Goal: Transaction & Acquisition: Purchase product/service

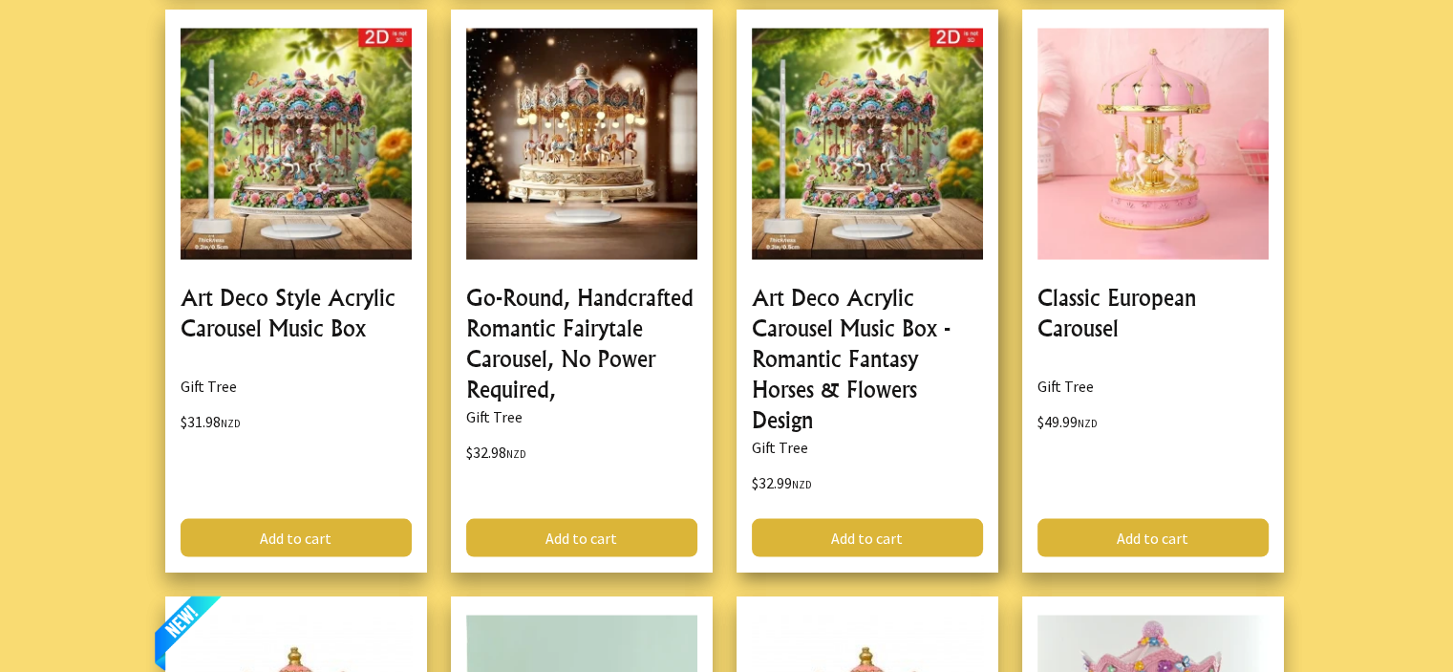
scroll to position [3726, 0]
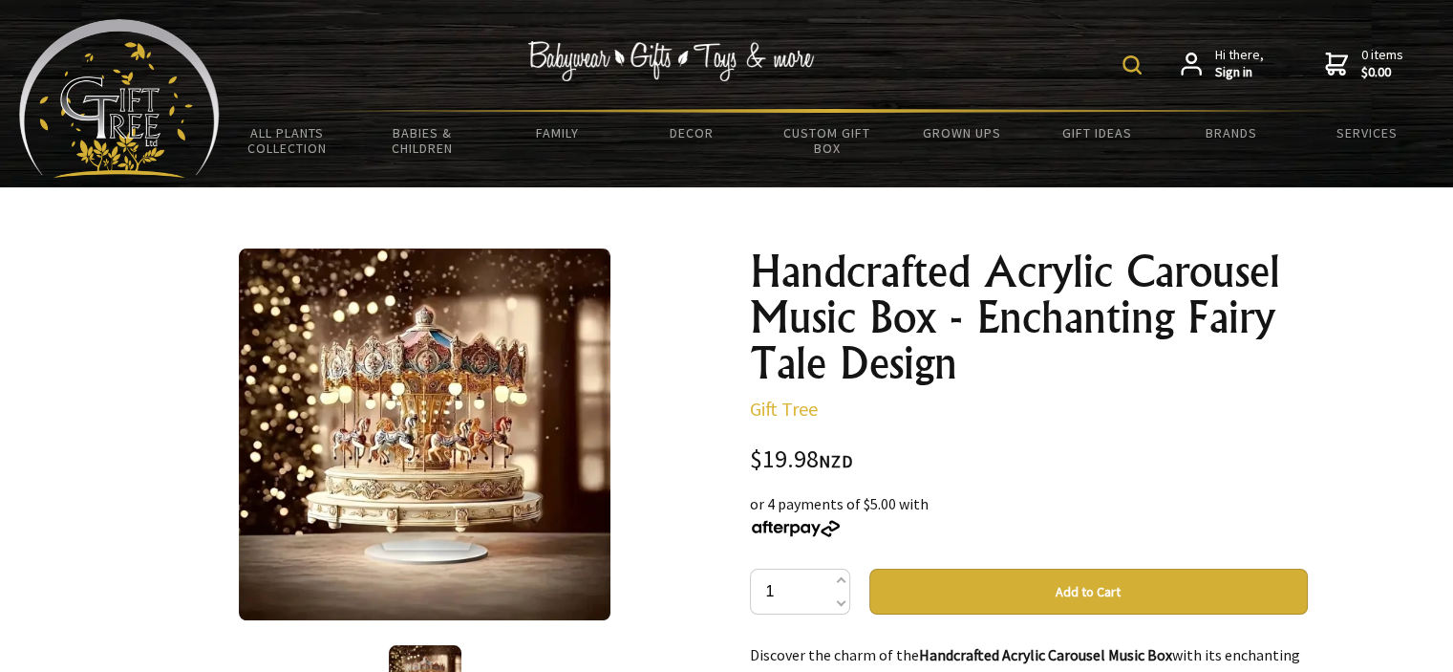
drag, startPoint x: 932, startPoint y: 507, endPoint x: 770, endPoint y: 507, distance: 162.4
click at [770, 507] on div "or 4 payments of $5.00 with" at bounding box center [1029, 515] width 558 height 46
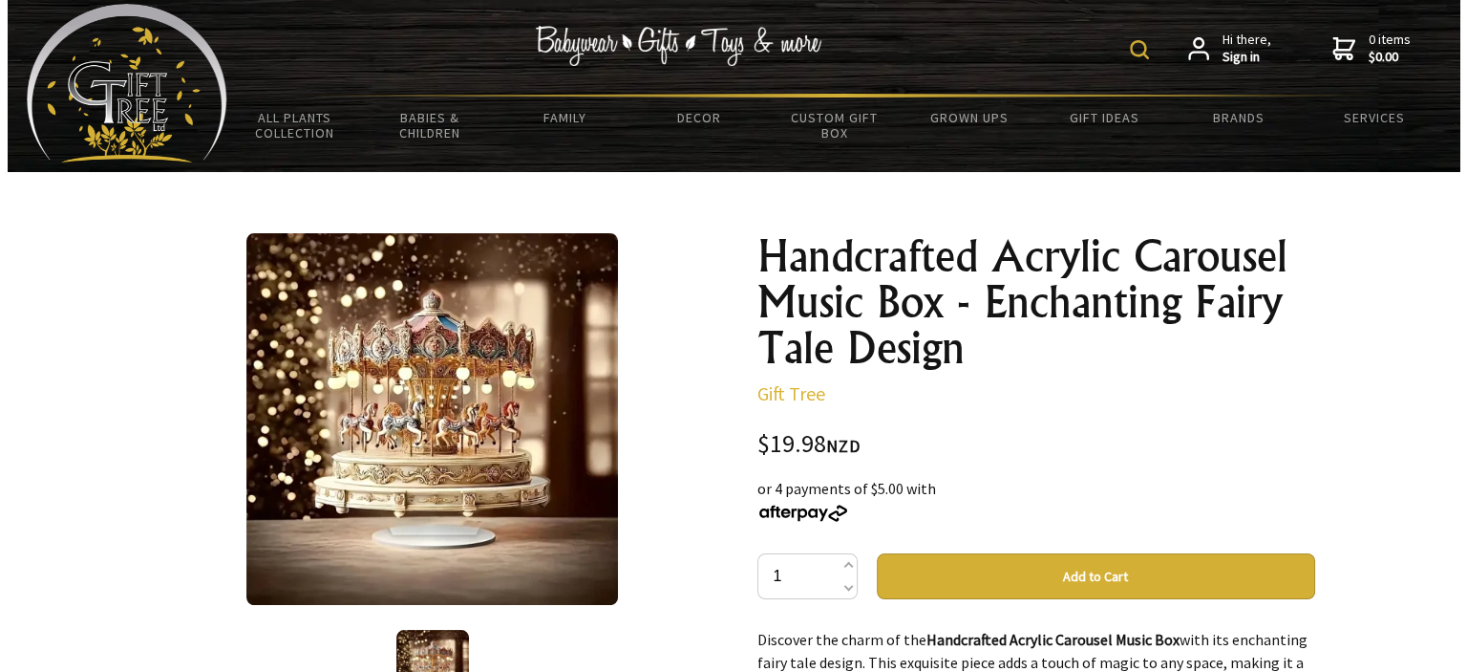
scroll to position [287, 0]
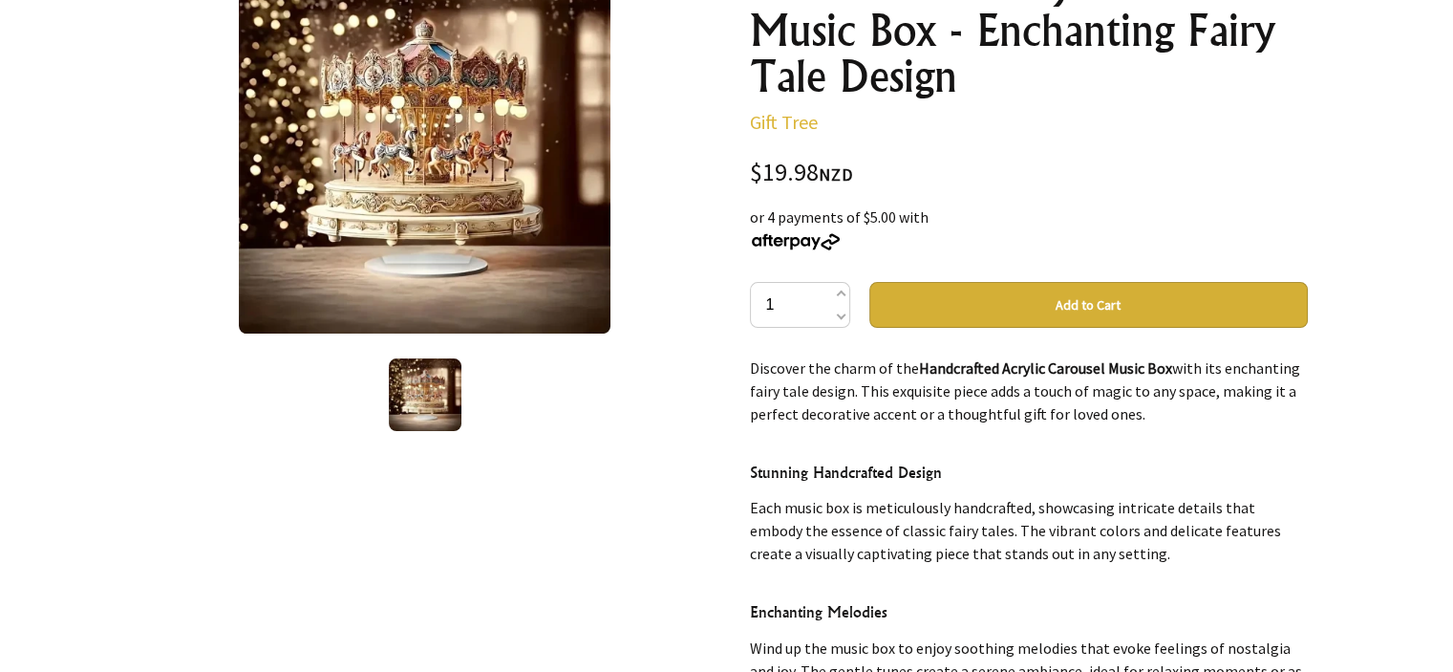
click at [417, 402] on img at bounding box center [425, 394] width 73 height 73
click at [412, 379] on img at bounding box center [425, 394] width 73 height 73
click at [395, 152] on img at bounding box center [425, 148] width 372 height 372
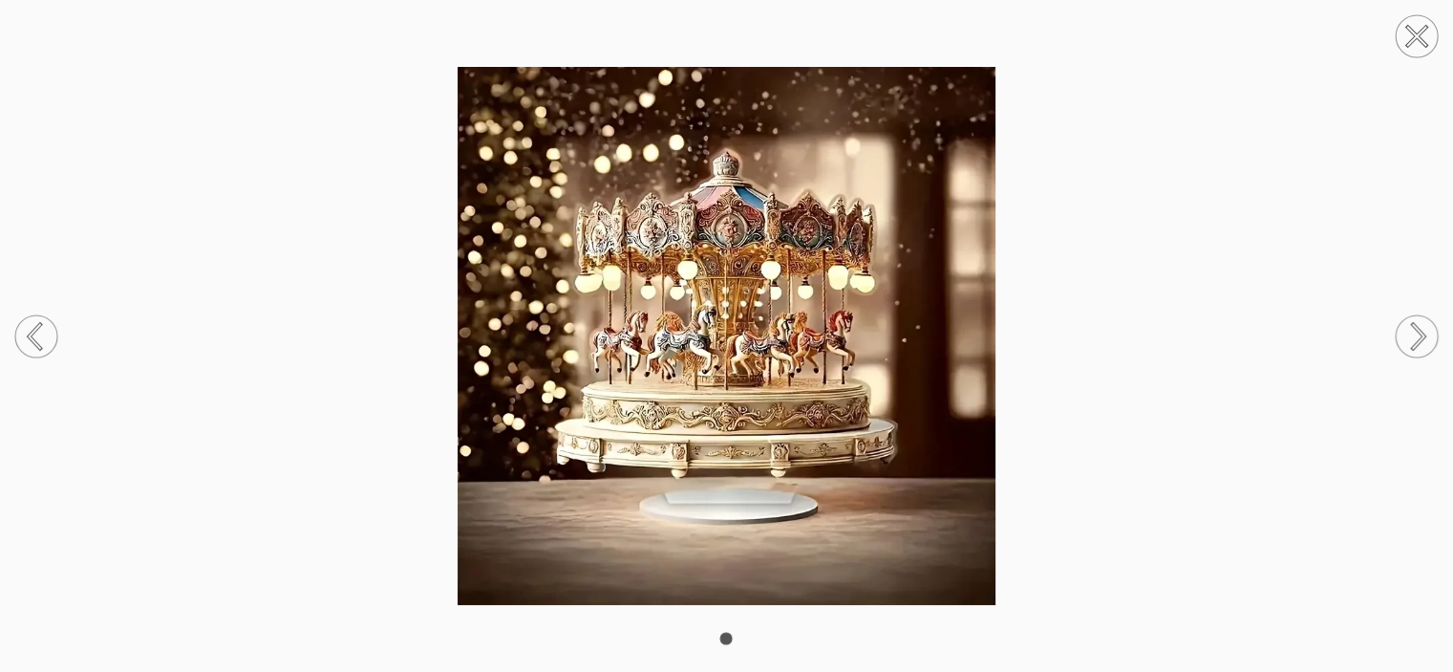
click at [626, 381] on img at bounding box center [726, 335] width 1453 height 537
click at [1201, 318] on img at bounding box center [726, 335] width 1453 height 537
click at [1410, 24] on circle at bounding box center [1417, 36] width 42 height 42
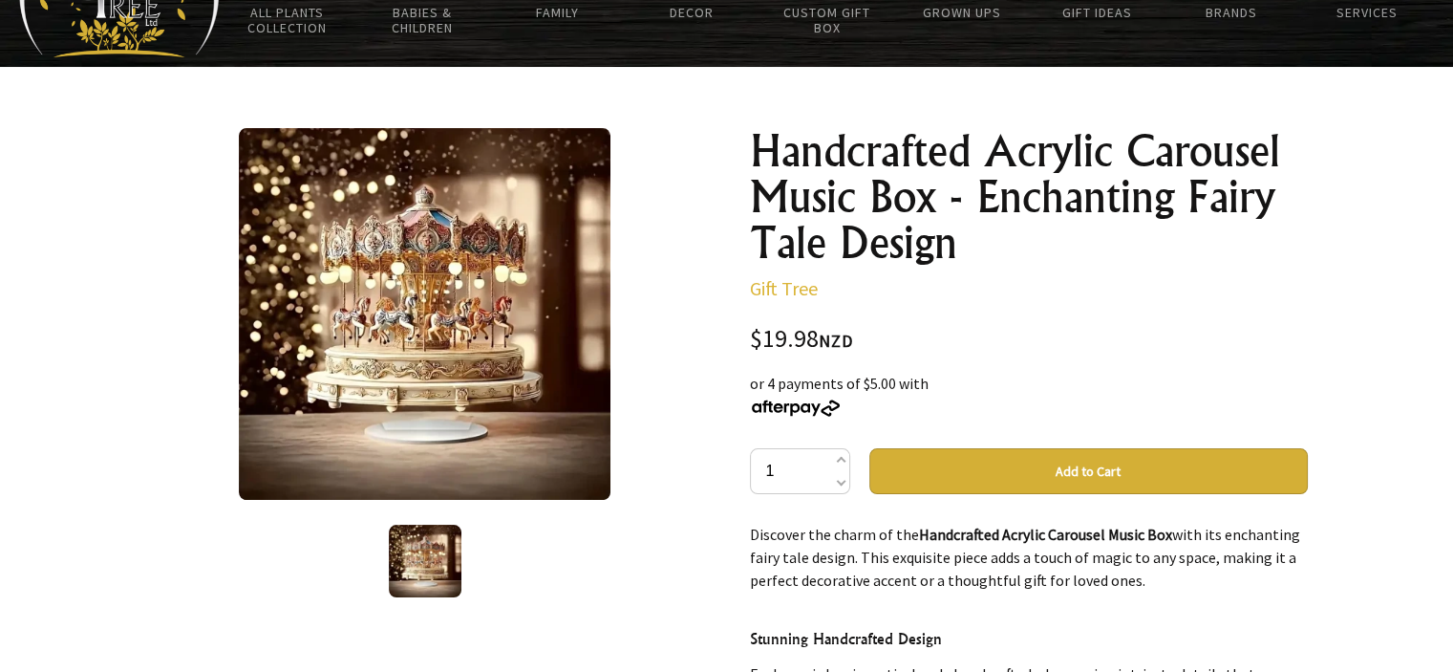
scroll to position [96, 0]
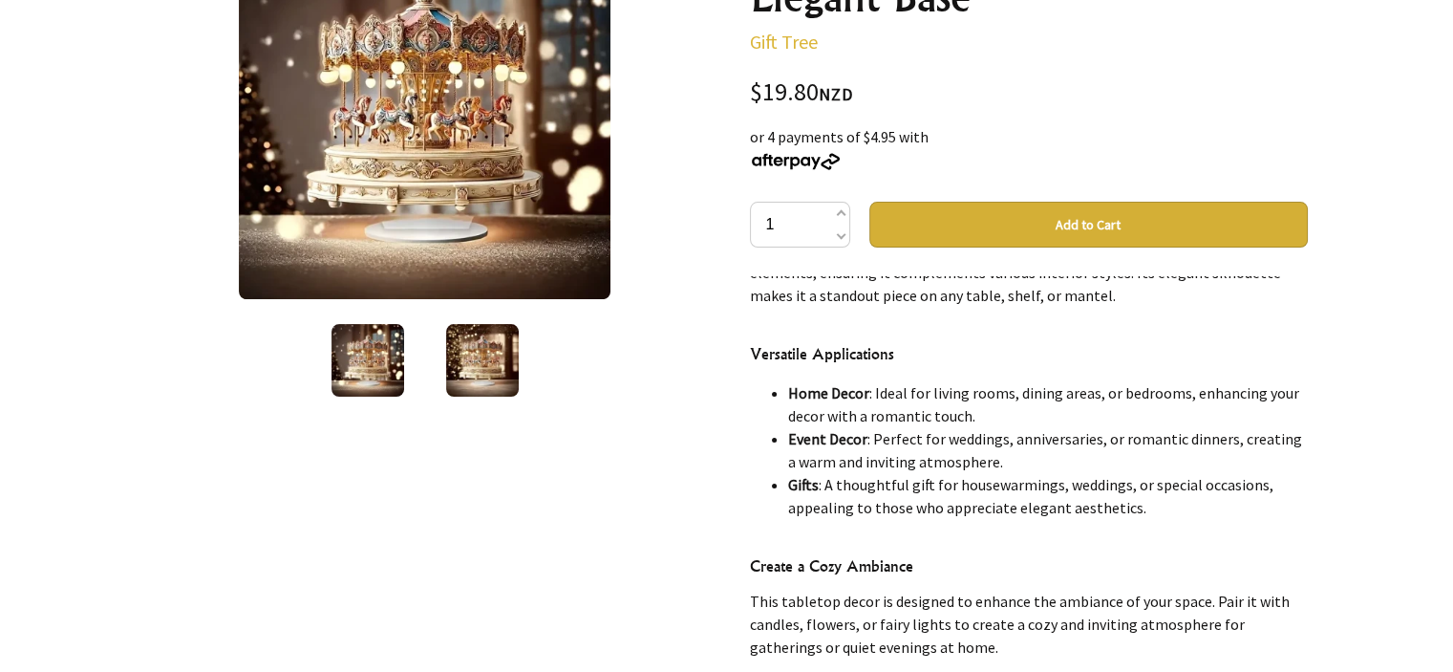
scroll to position [382, 0]
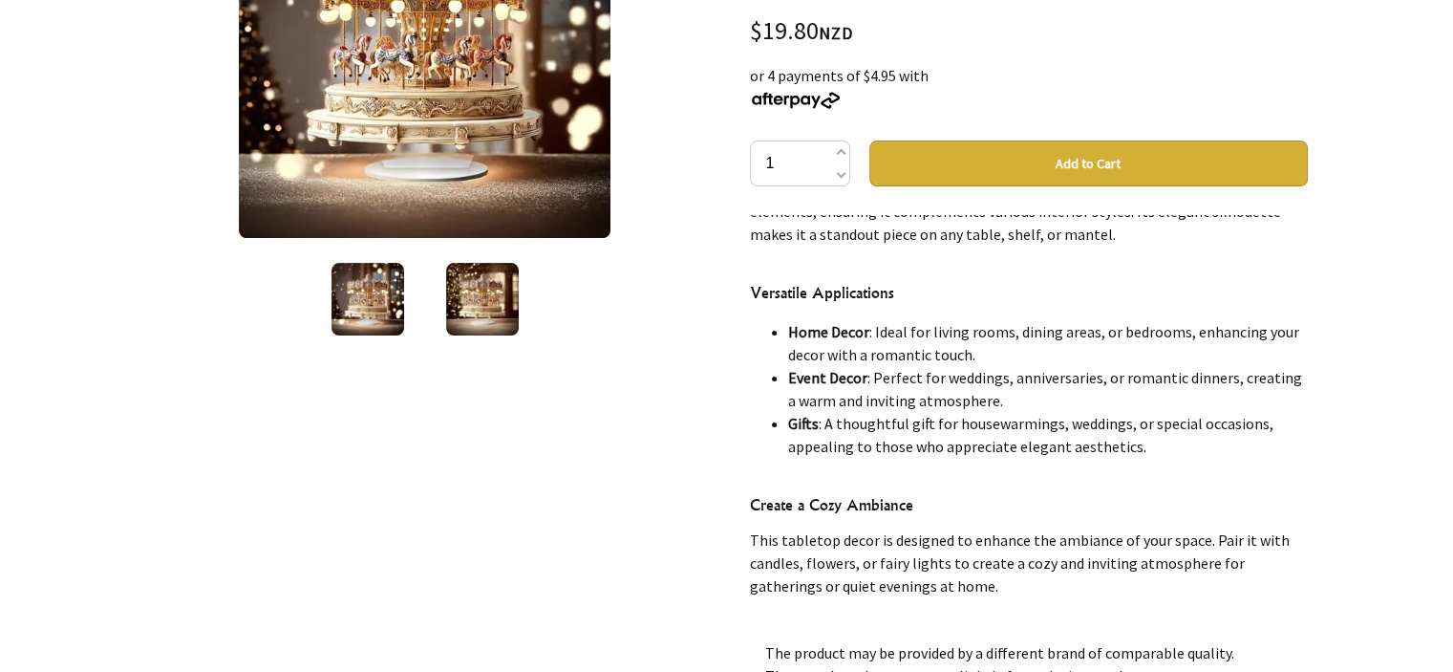
click at [481, 300] on img at bounding box center [482, 299] width 73 height 73
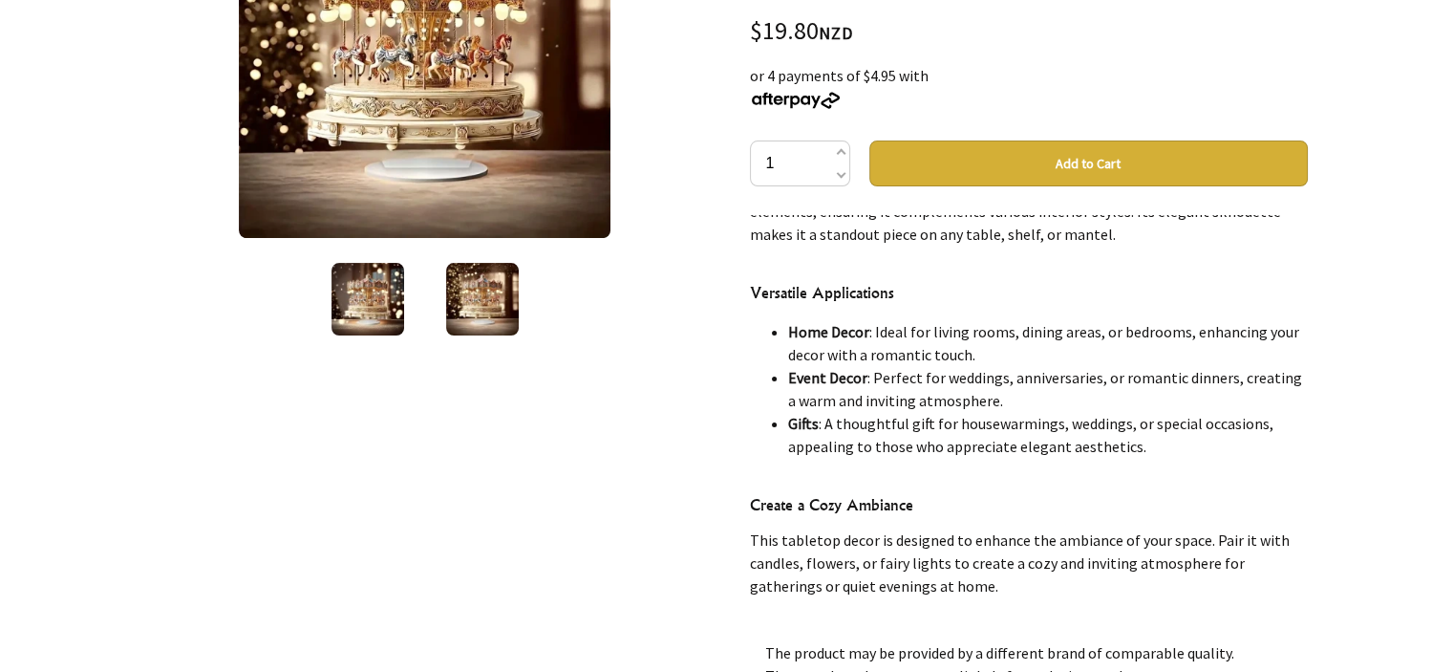
click at [367, 295] on img at bounding box center [367, 299] width 73 height 73
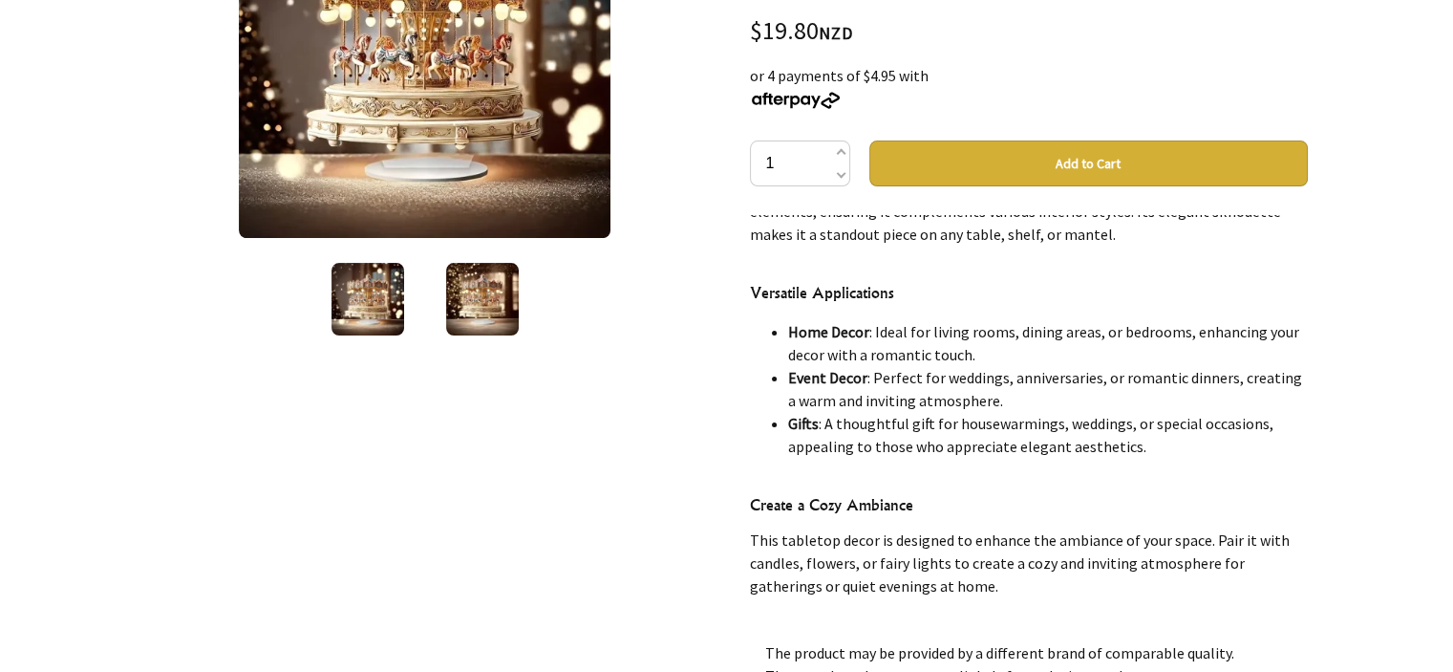
click at [467, 296] on img at bounding box center [482, 299] width 73 height 73
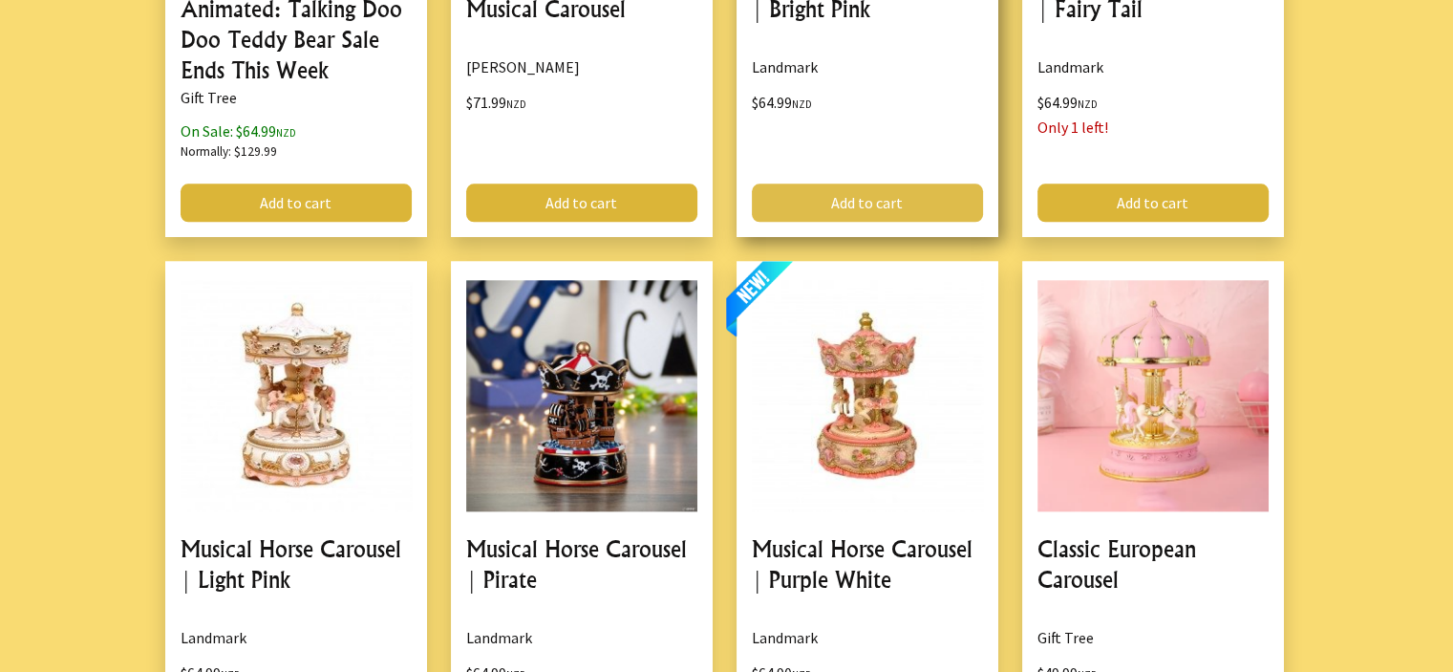
scroll to position [1911, 0]
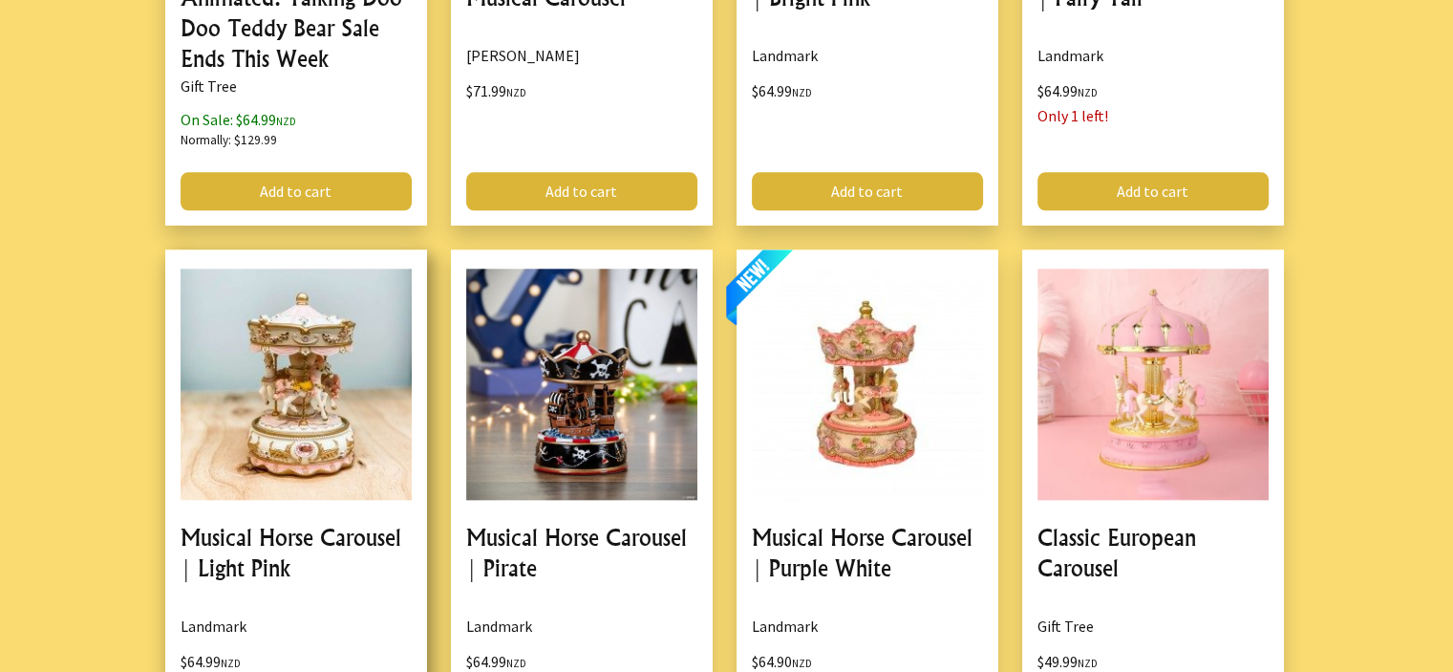
click at [319, 374] on link at bounding box center [296, 500] width 262 height 502
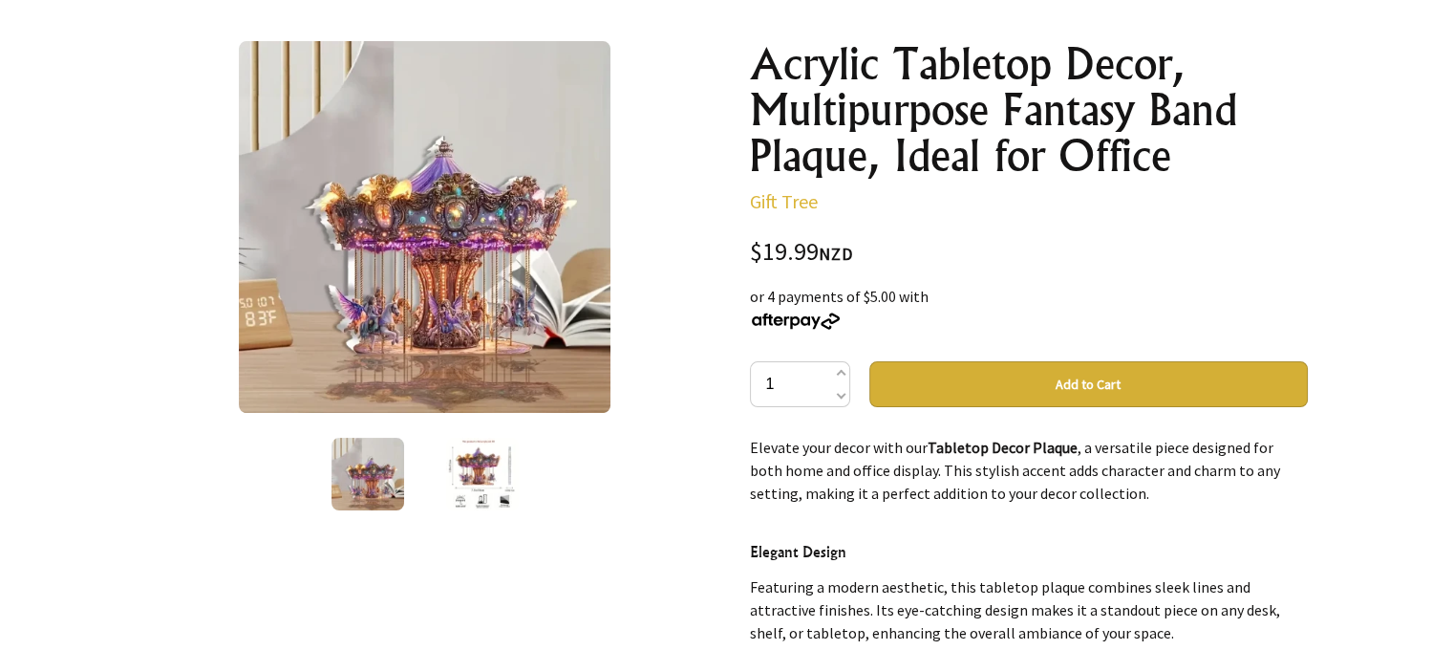
scroll to position [96, 0]
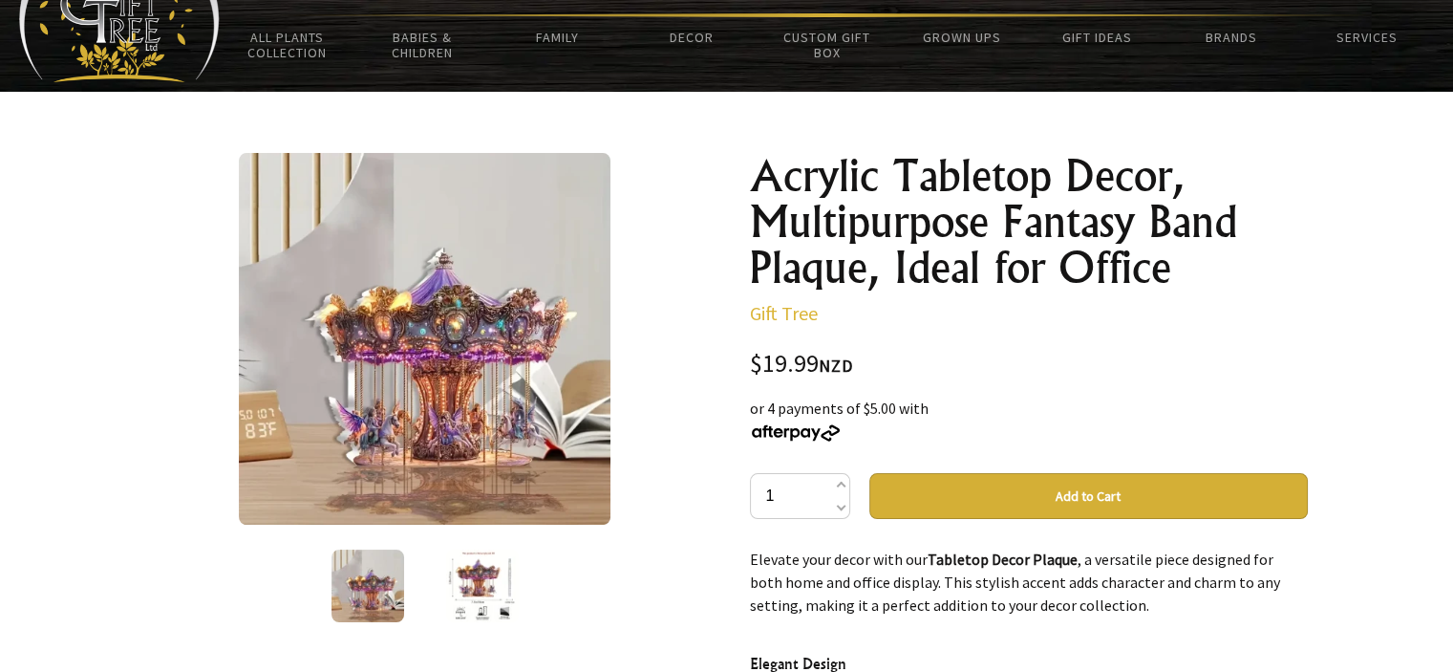
click at [477, 584] on img at bounding box center [482, 585] width 73 height 73
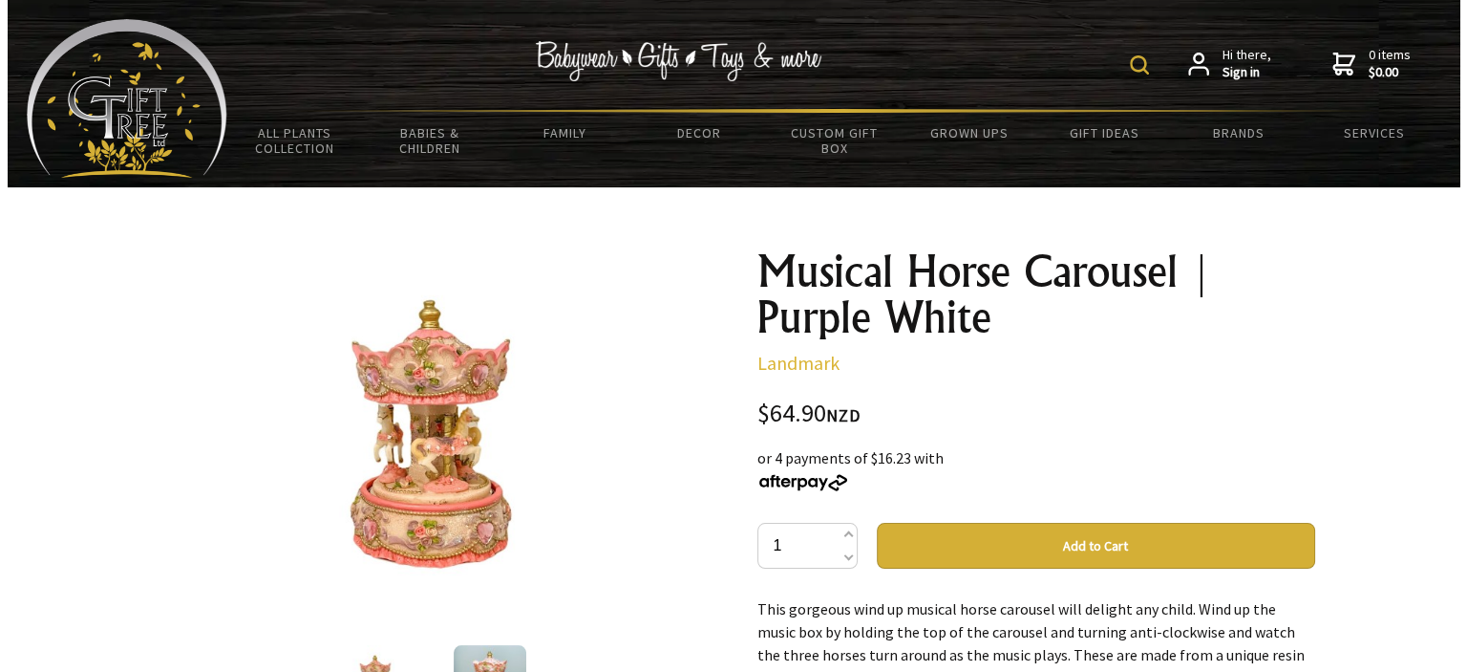
scroll to position [287, 0]
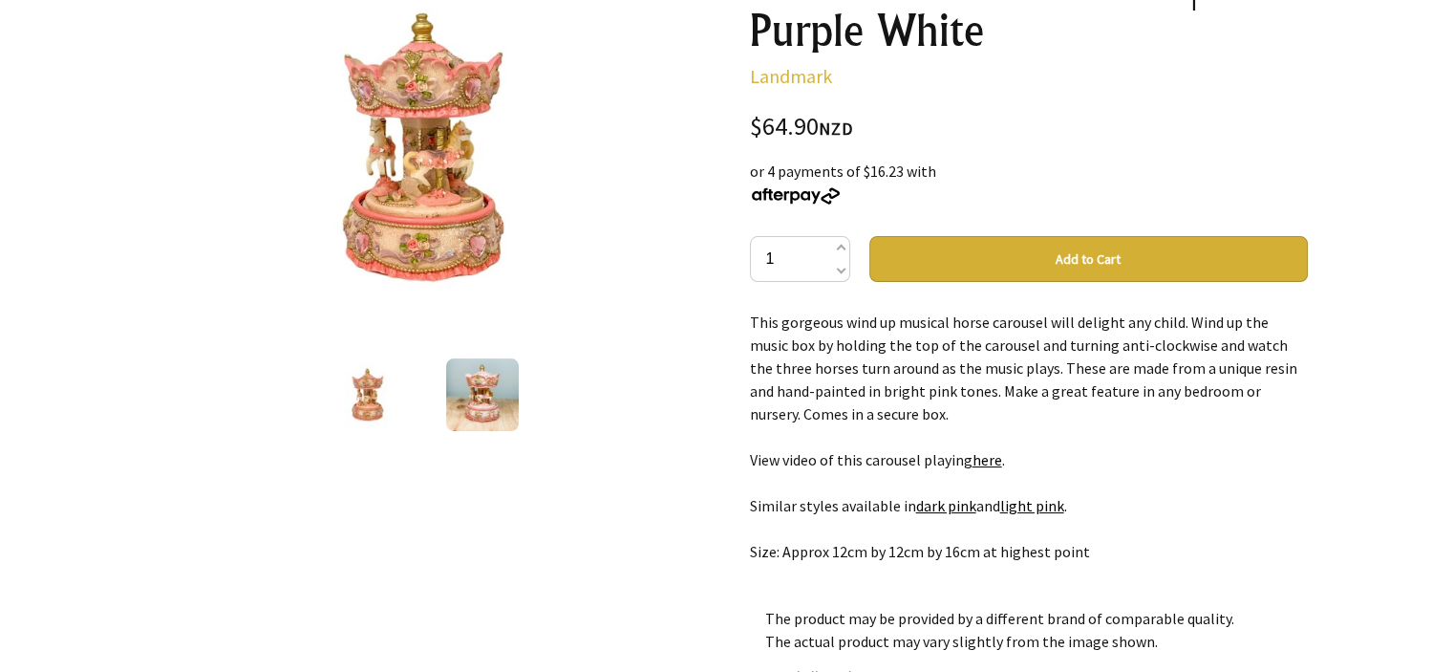
click at [493, 378] on img at bounding box center [482, 394] width 73 height 73
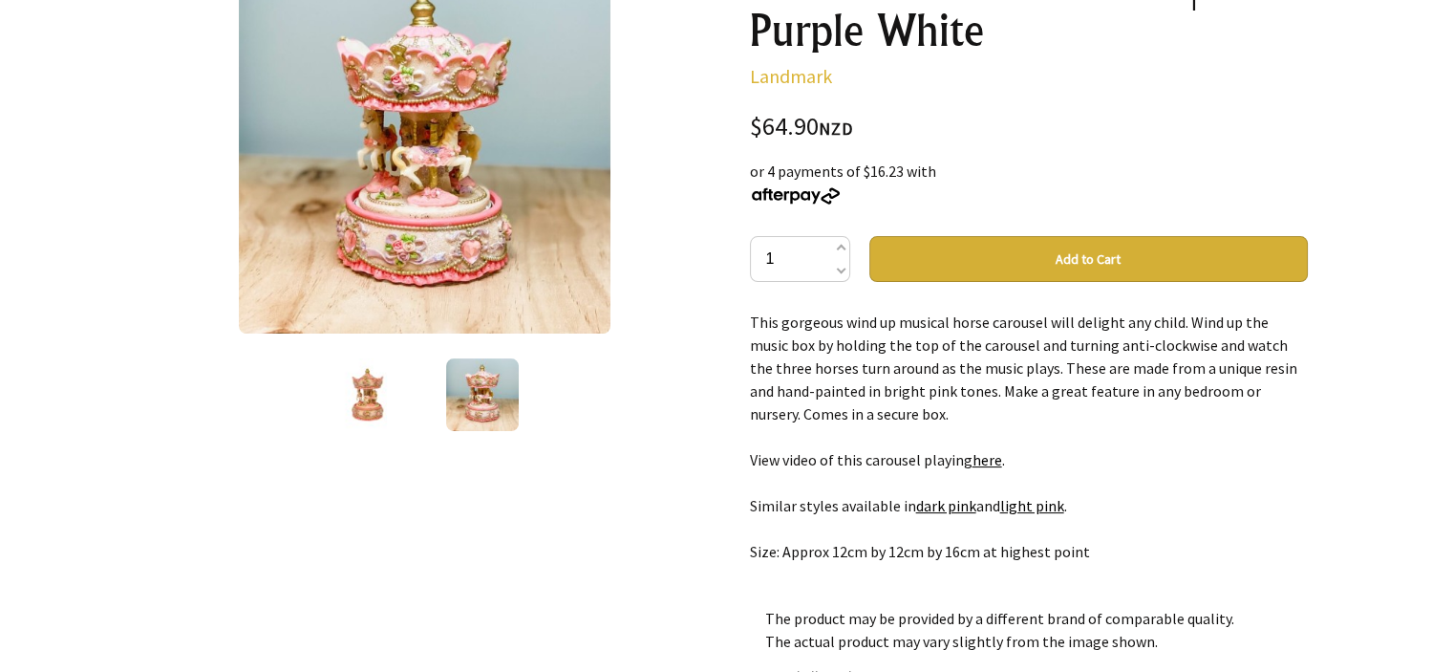
click at [401, 90] on img at bounding box center [425, 148] width 372 height 372
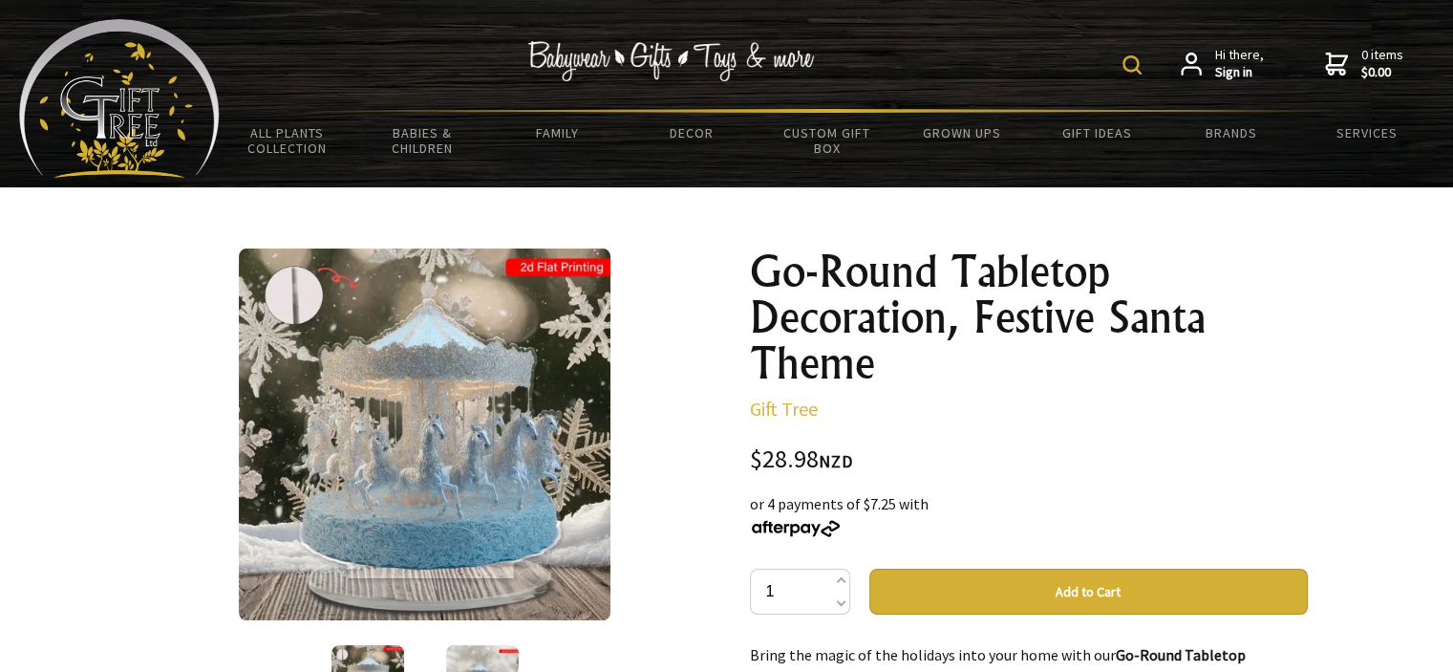
click at [478, 454] on img at bounding box center [425, 434] width 372 height 372
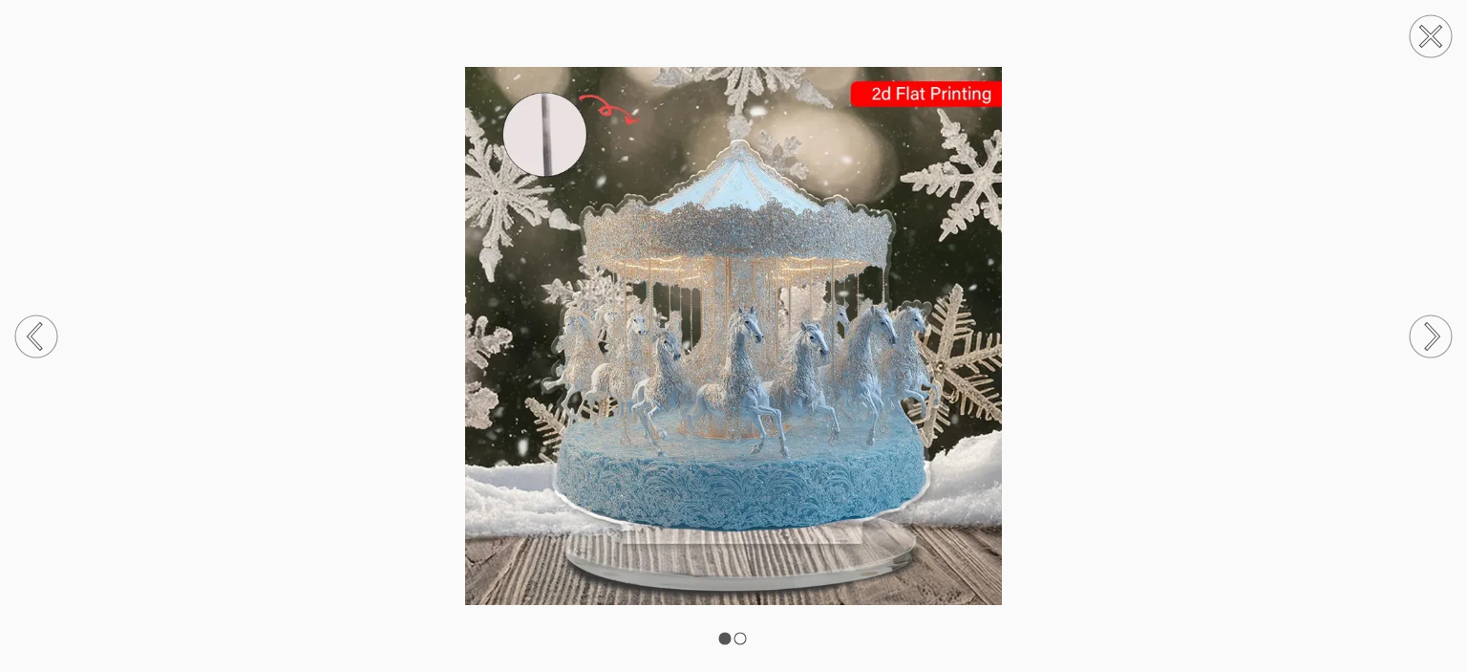
click at [834, 430] on img at bounding box center [733, 335] width 1467 height 537
click at [740, 644] on rect at bounding box center [740, 637] width 11 height 11
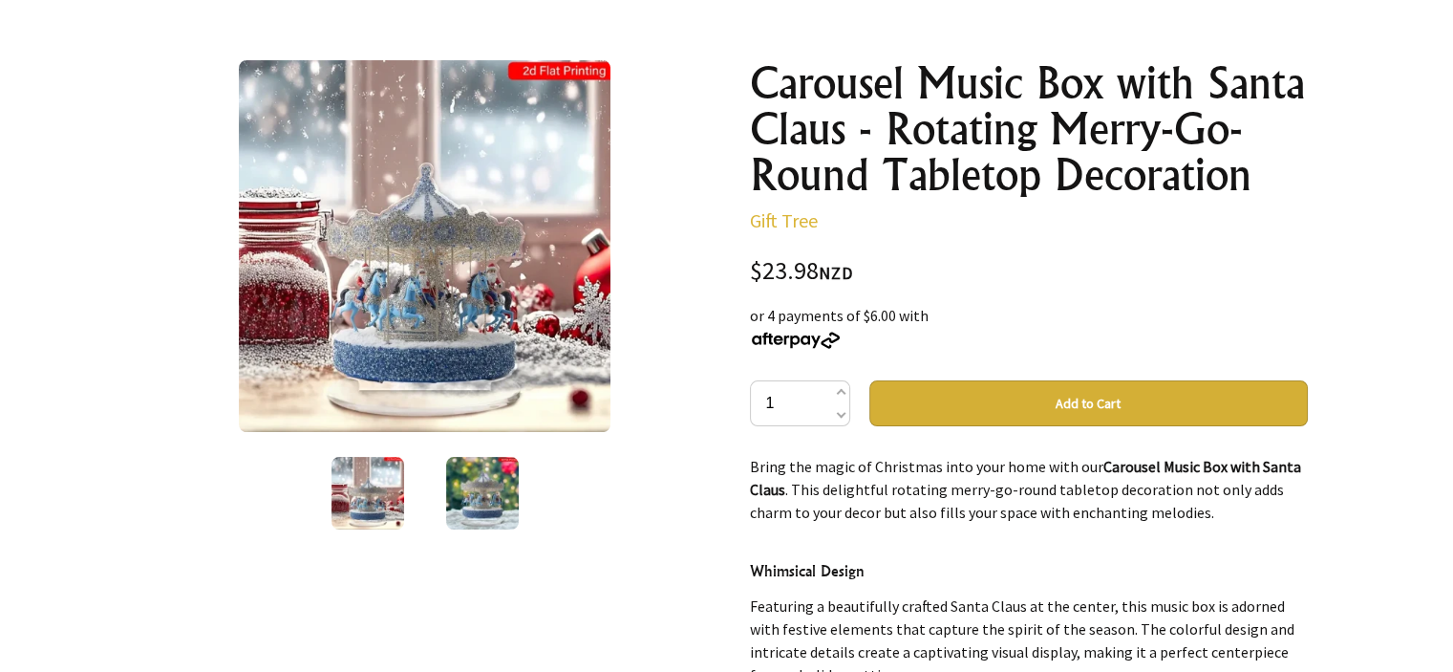
scroll to position [191, 0]
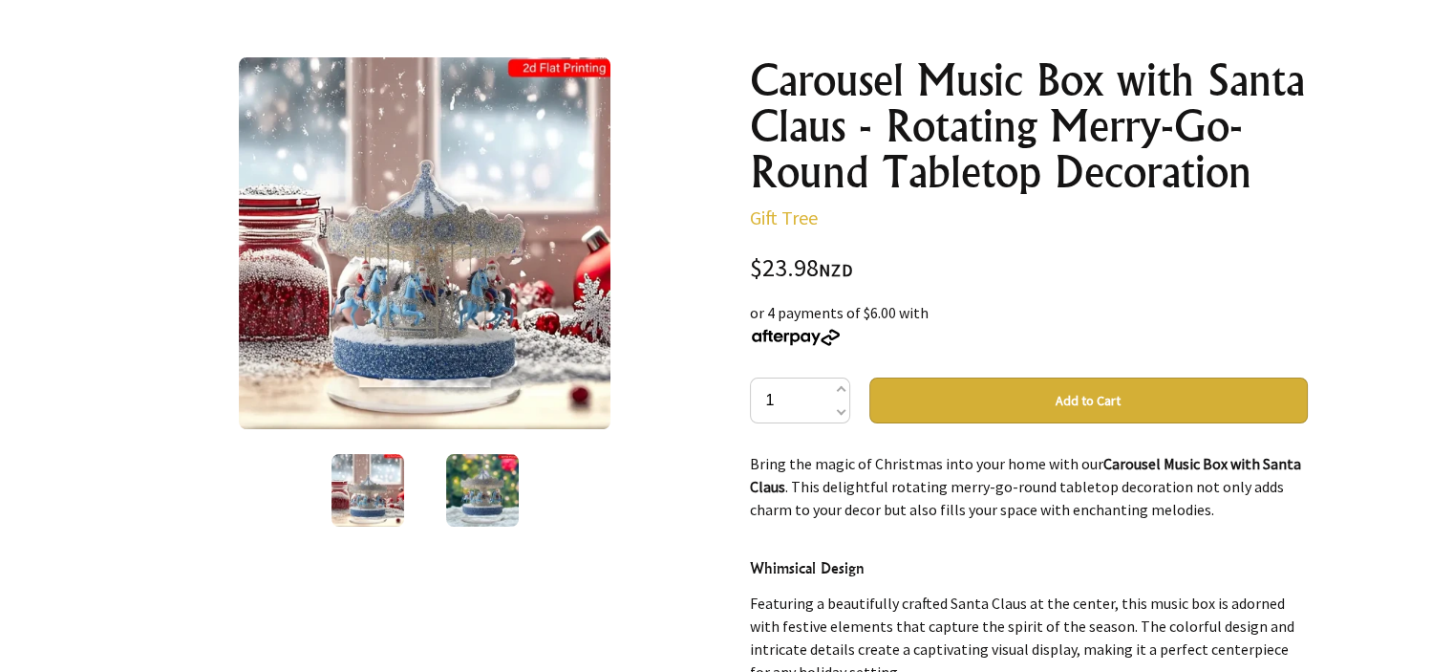
click at [500, 479] on img at bounding box center [482, 490] width 73 height 73
